Goal: Task Accomplishment & Management: Manage account settings

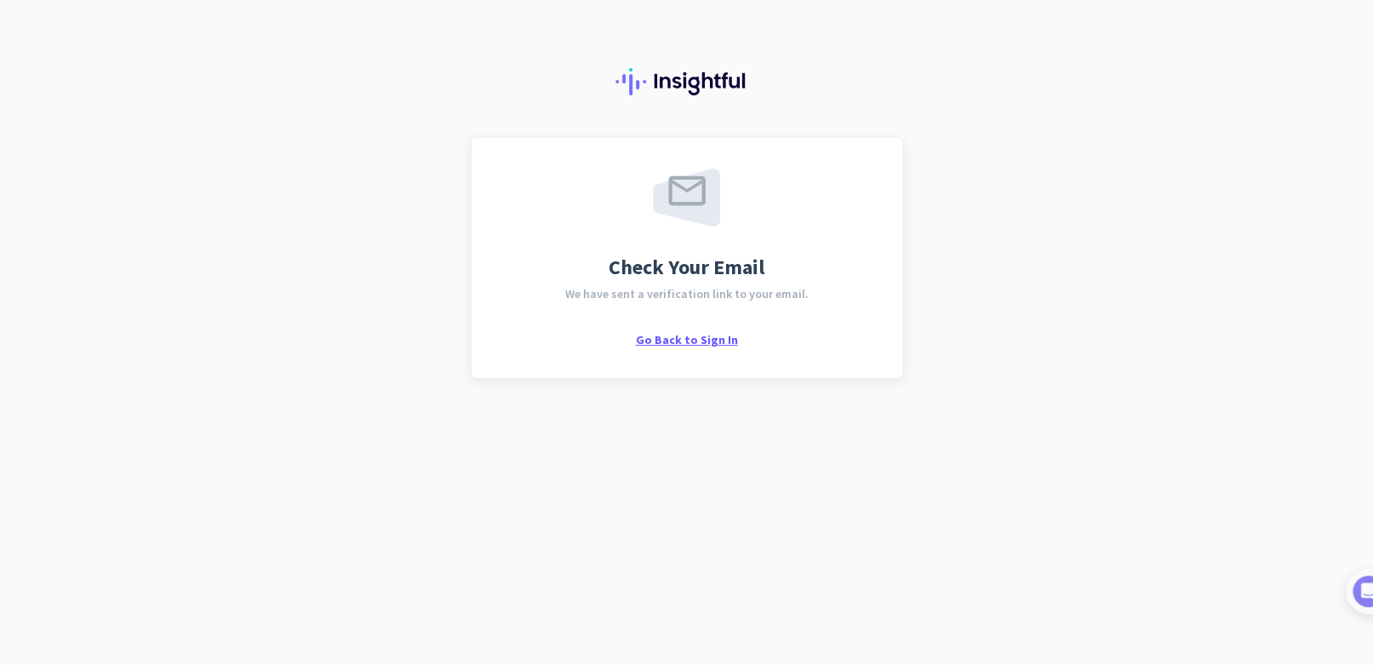
click at [688, 343] on span "Go Back to Sign In" at bounding box center [687, 339] width 102 height 15
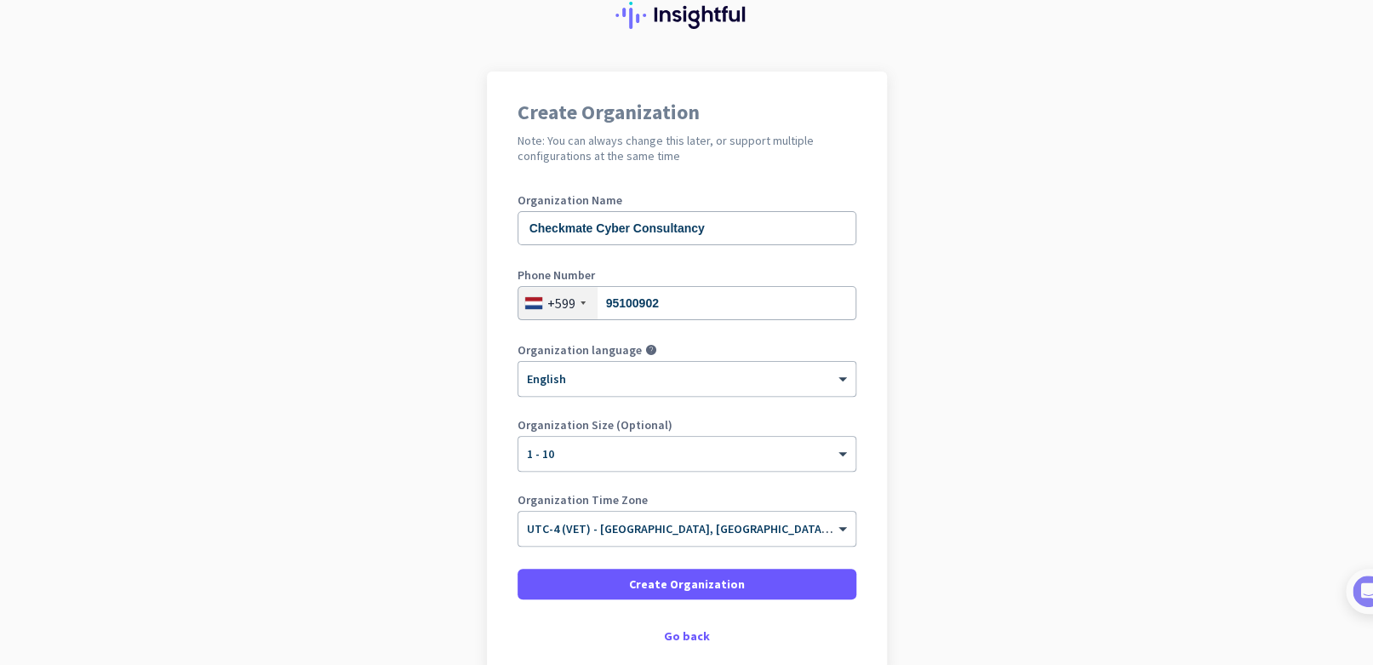
scroll to position [159, 0]
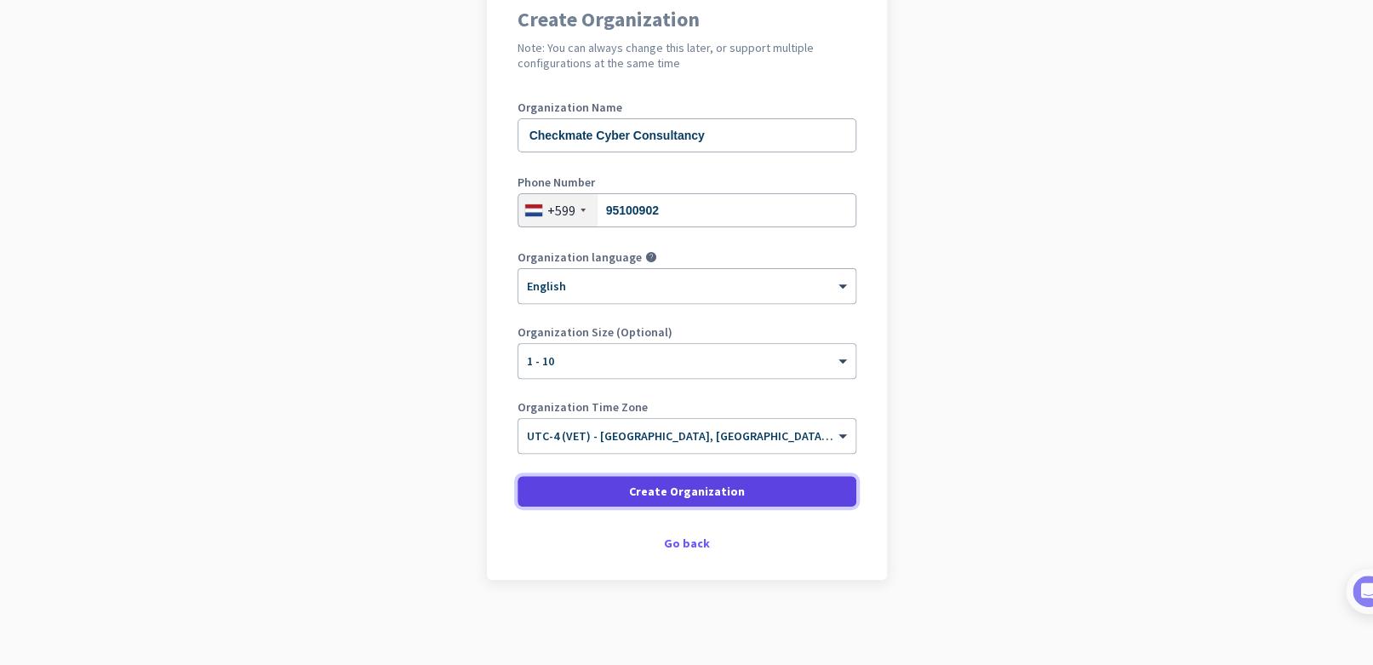
click at [602, 490] on span at bounding box center [687, 491] width 339 height 41
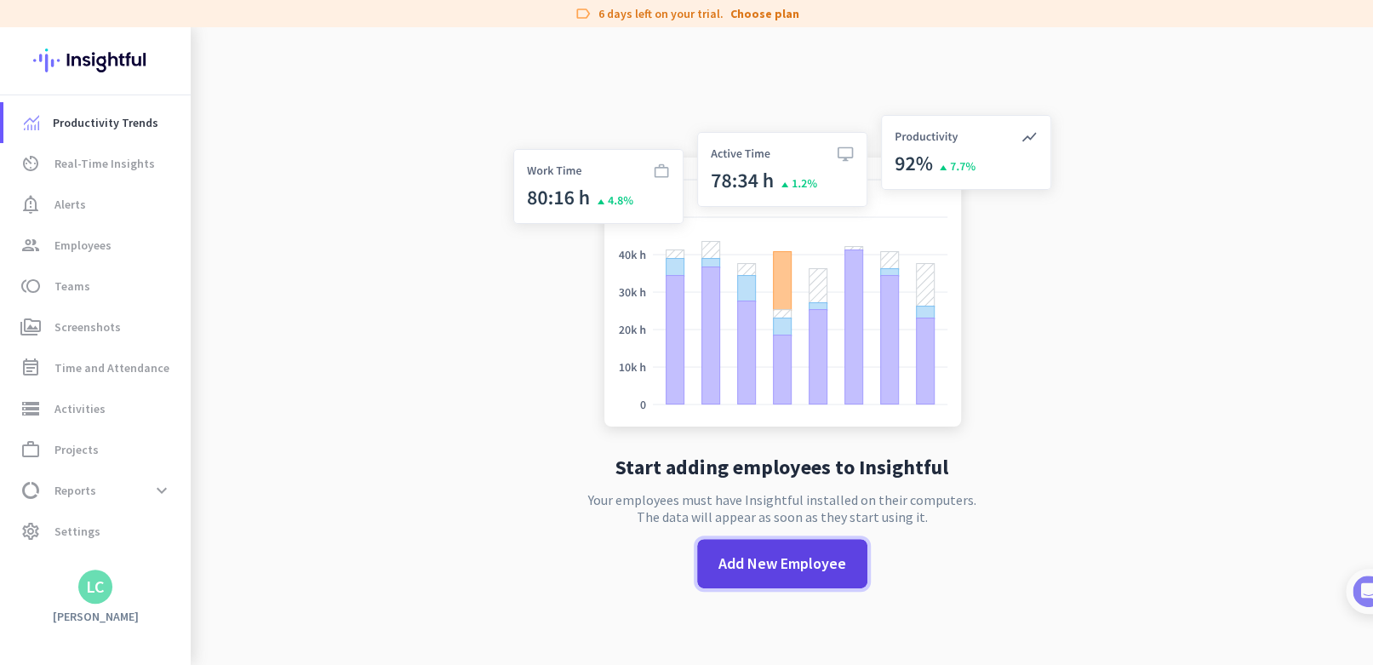
click at [744, 564] on span "Add New Employee" at bounding box center [783, 564] width 128 height 22
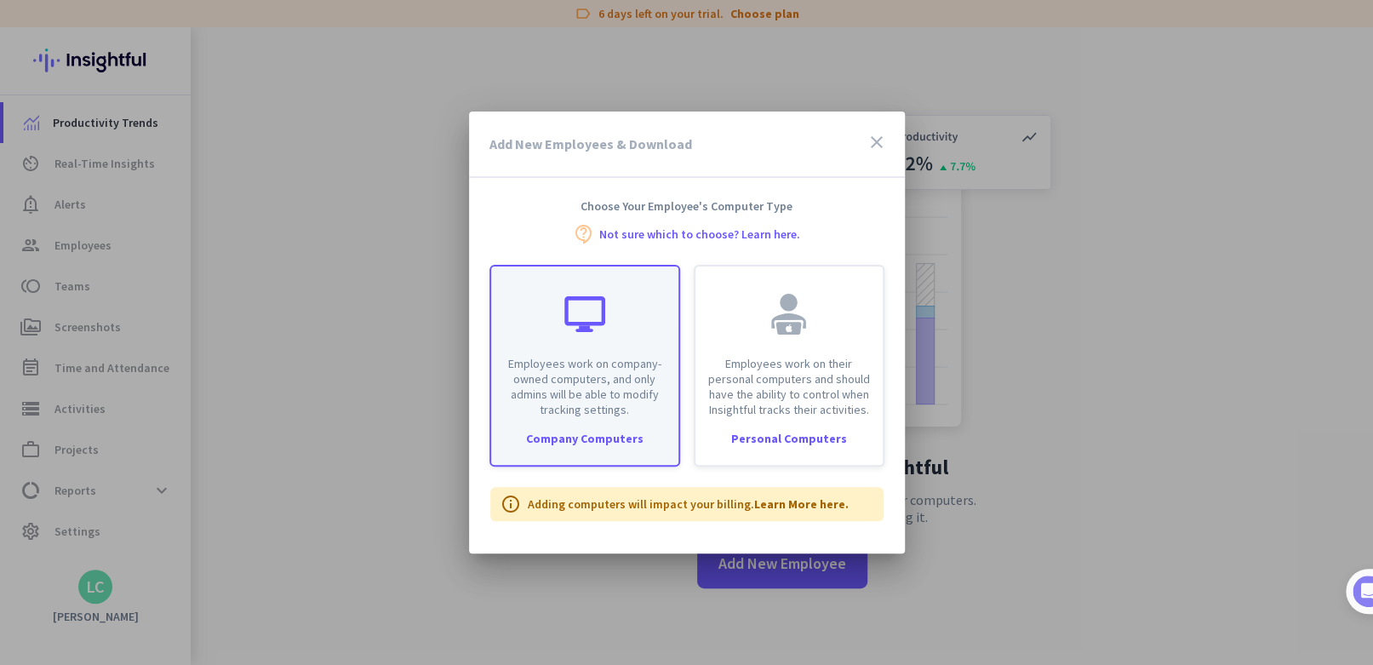
click at [634, 370] on p "Employees work on company-owned computers, and only admins will be able to modi…" at bounding box center [585, 386] width 167 height 61
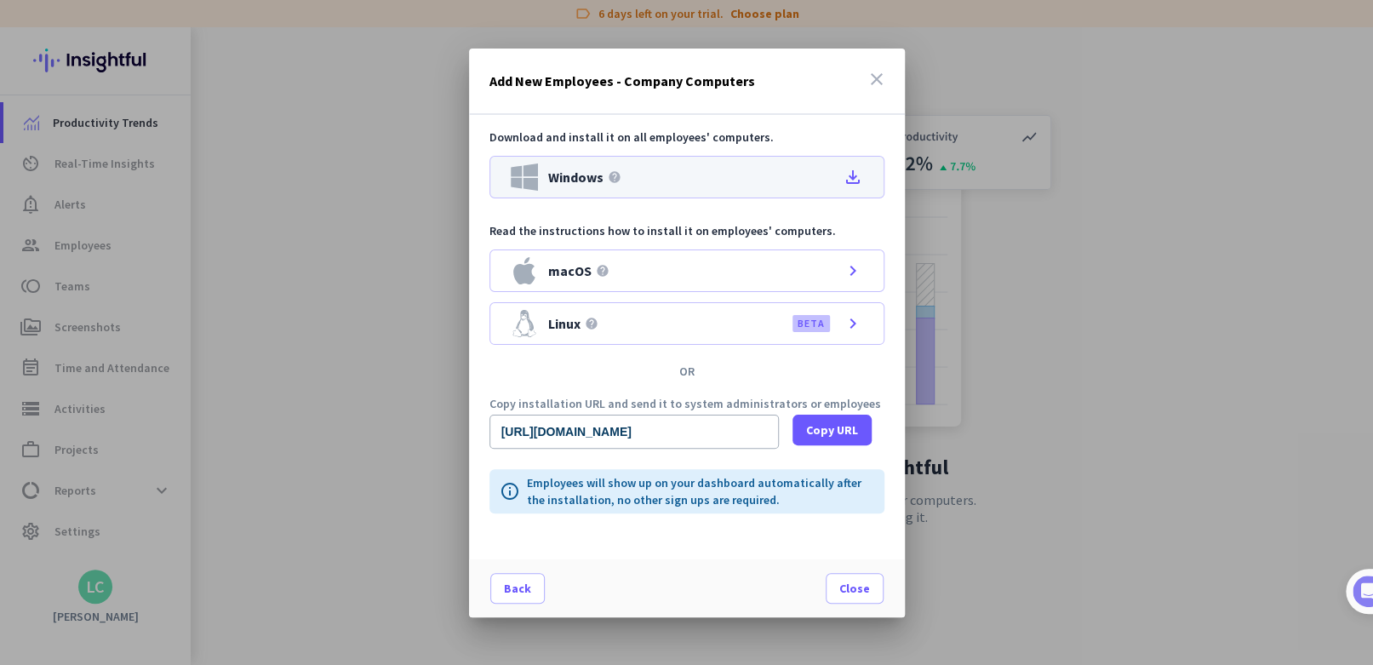
click at [854, 175] on icon "file_download" at bounding box center [853, 177] width 20 height 20
